Goal: Check status: Check status

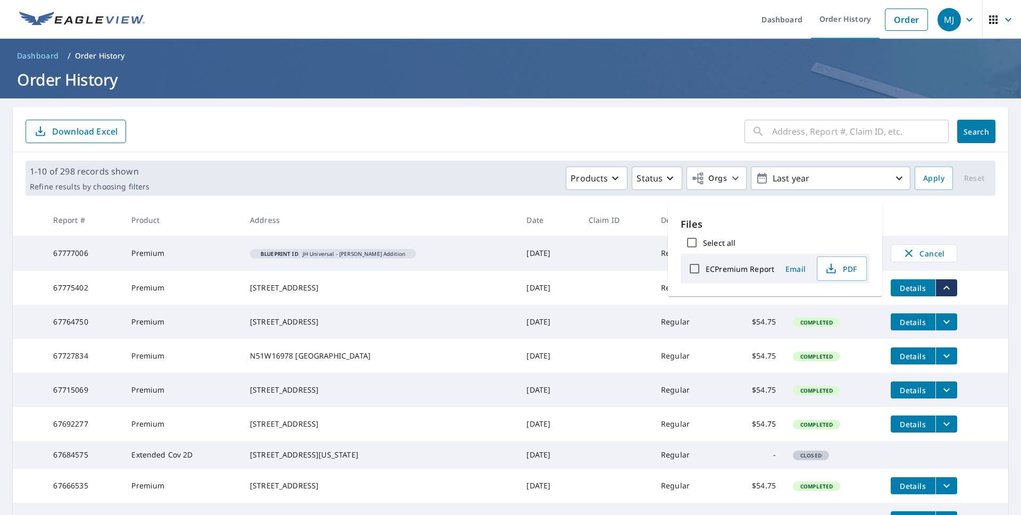
click at [809, 126] on input "text" at bounding box center [860, 132] width 177 height 30
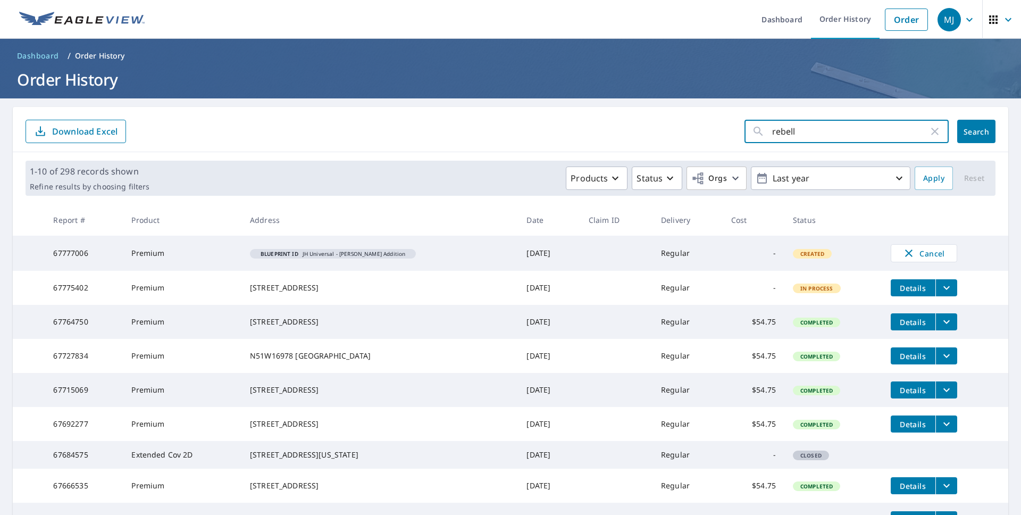
type input "rebella"
click button "Search" at bounding box center [977, 131] width 38 height 23
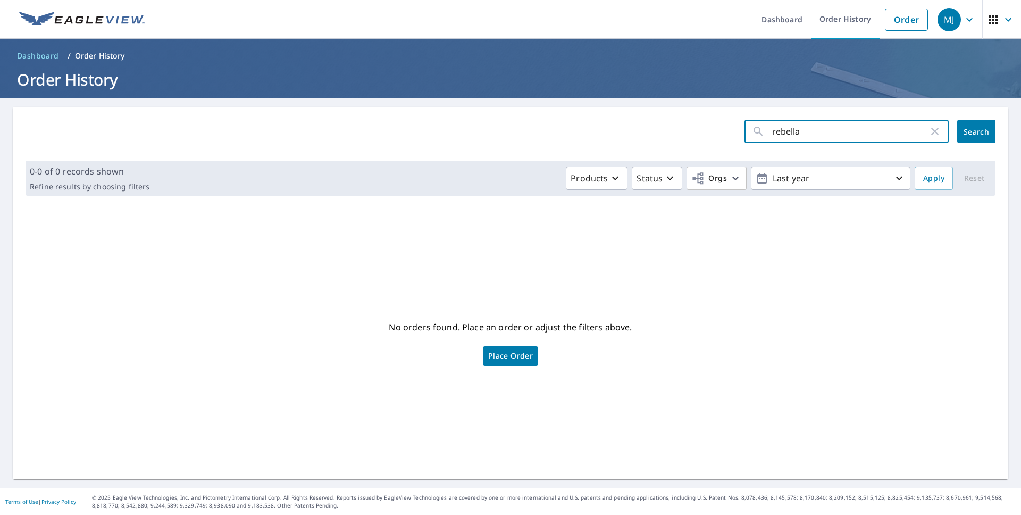
drag, startPoint x: 786, startPoint y: 132, endPoint x: 736, endPoint y: 131, distance: 50.0
click at [745, 131] on div "rebella ​" at bounding box center [849, 131] width 209 height 23
type input "jbj"
click button "Search" at bounding box center [977, 131] width 38 height 23
drag, startPoint x: 782, startPoint y: 132, endPoint x: 745, endPoint y: 133, distance: 37.2
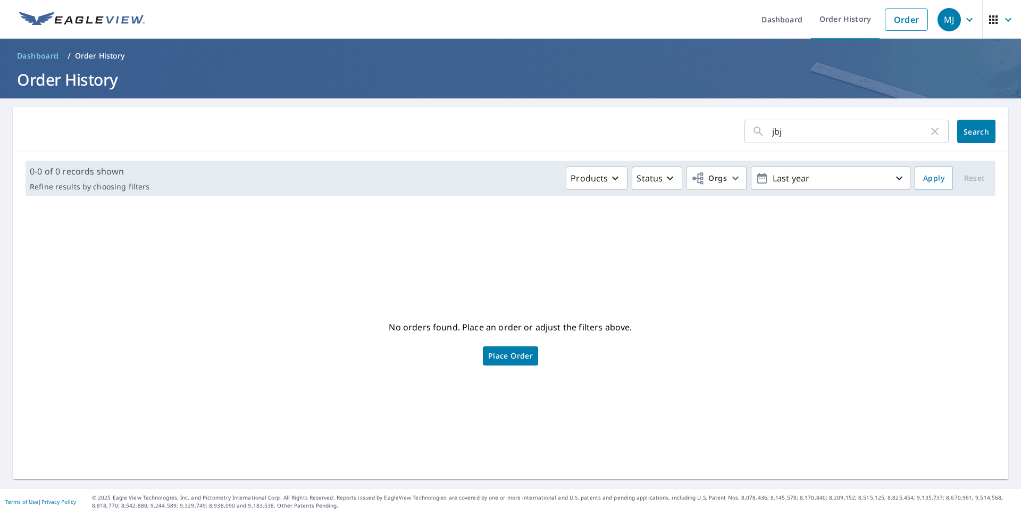
click at [745, 133] on div "jbj ​" at bounding box center [847, 131] width 204 height 23
type input "park dr"
click button "Search" at bounding box center [977, 131] width 38 height 23
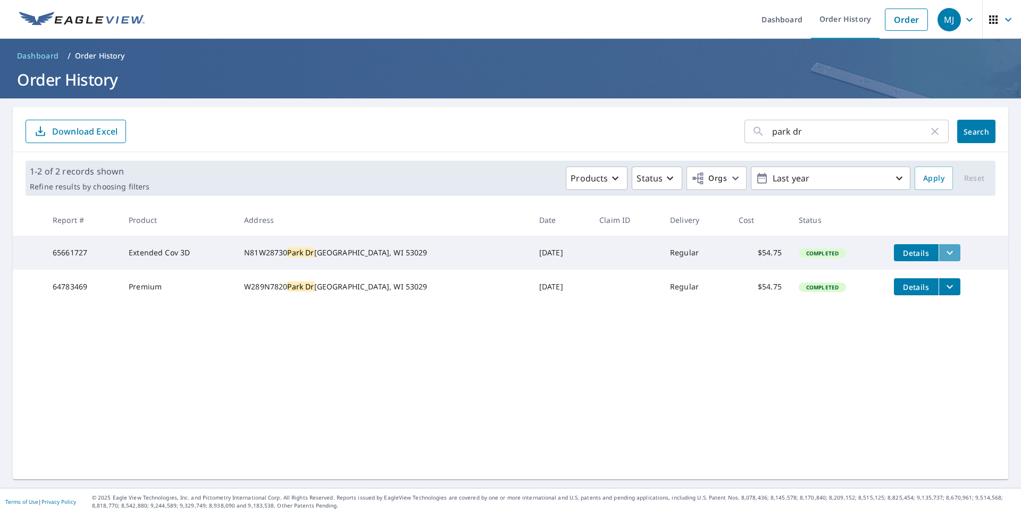
click at [944, 253] on icon "filesDropdownBtn-65661727" at bounding box center [950, 252] width 13 height 13
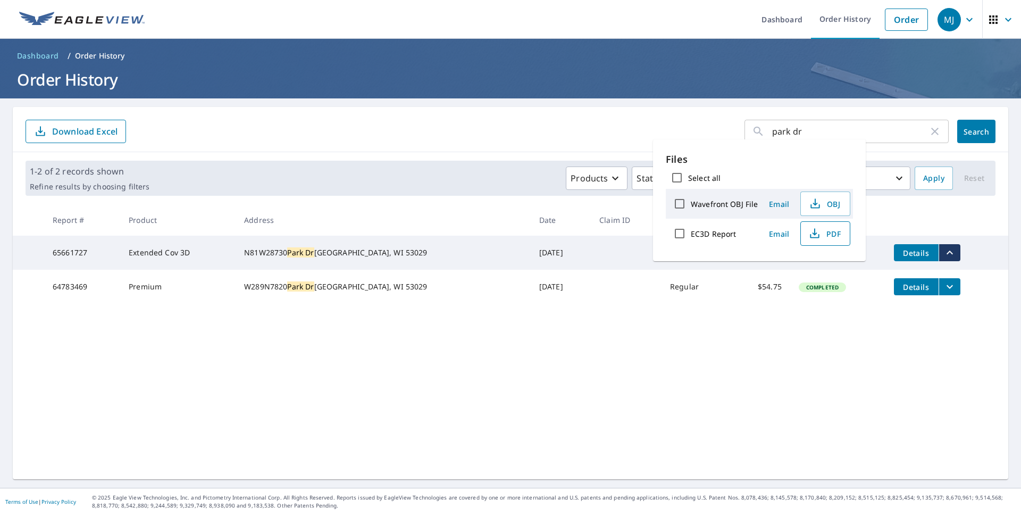
click at [825, 231] on span "PDF" at bounding box center [825, 233] width 34 height 13
click at [931, 132] on icon "button" at bounding box center [934, 131] width 7 height 7
